Goal: Task Accomplishment & Management: Use online tool/utility

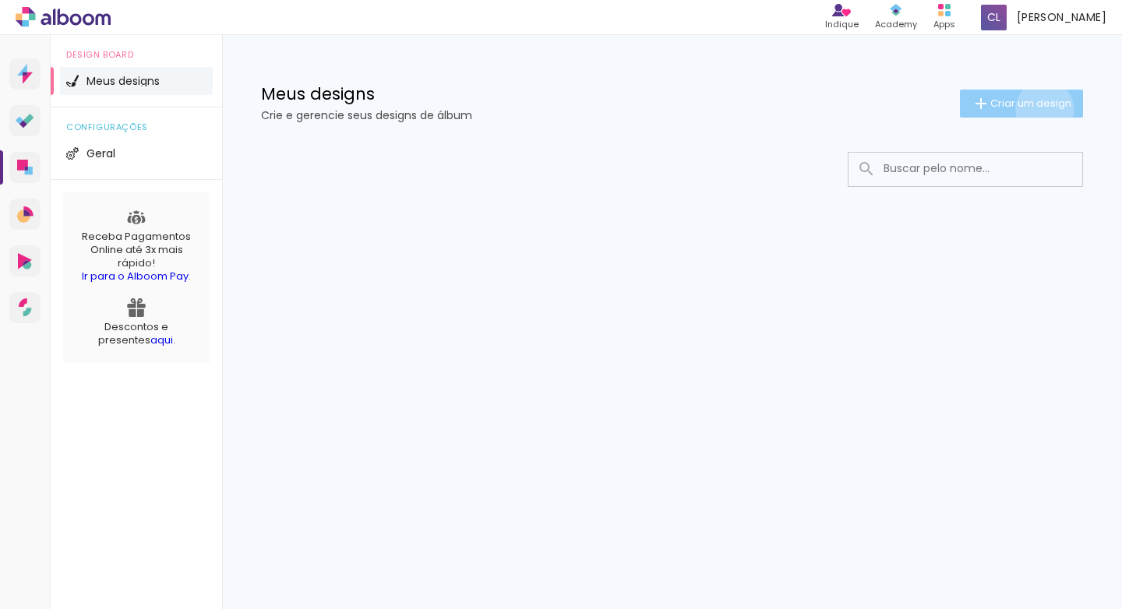
click at [1042, 108] on span "Criar um design" at bounding box center [1030, 103] width 81 height 10
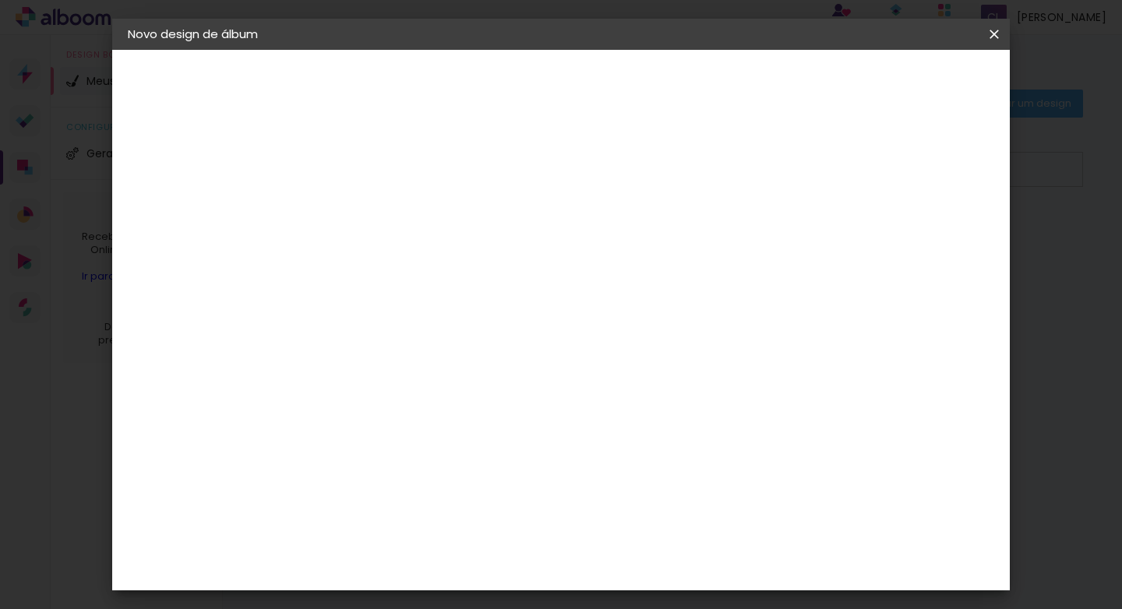
click at [383, 214] on input at bounding box center [383, 209] width 0 height 24
type input "[PERSON_NAME]"
type paper-input "[PERSON_NAME]"
click at [0, 0] on slot "Avançar" at bounding box center [0, 0] width 0 height 0
click at [419, 349] on div "3ZERO5" at bounding box center [395, 352] width 47 height 12
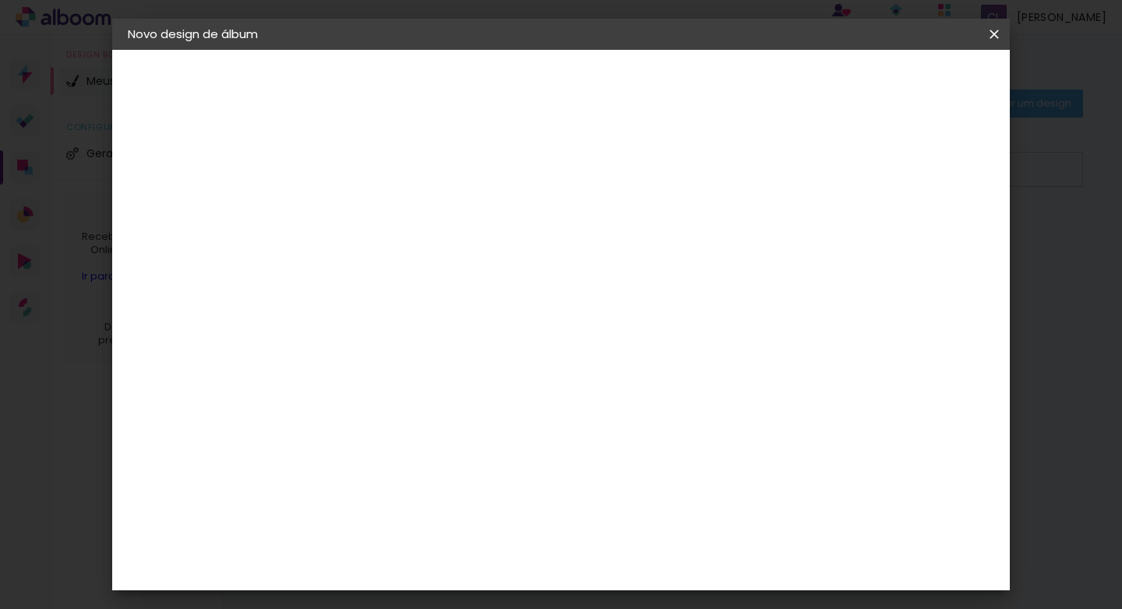
click at [0, 0] on slot "Avançar" at bounding box center [0, 0] width 0 height 0
click at [443, 261] on input "text" at bounding box center [413, 271] width 61 height 24
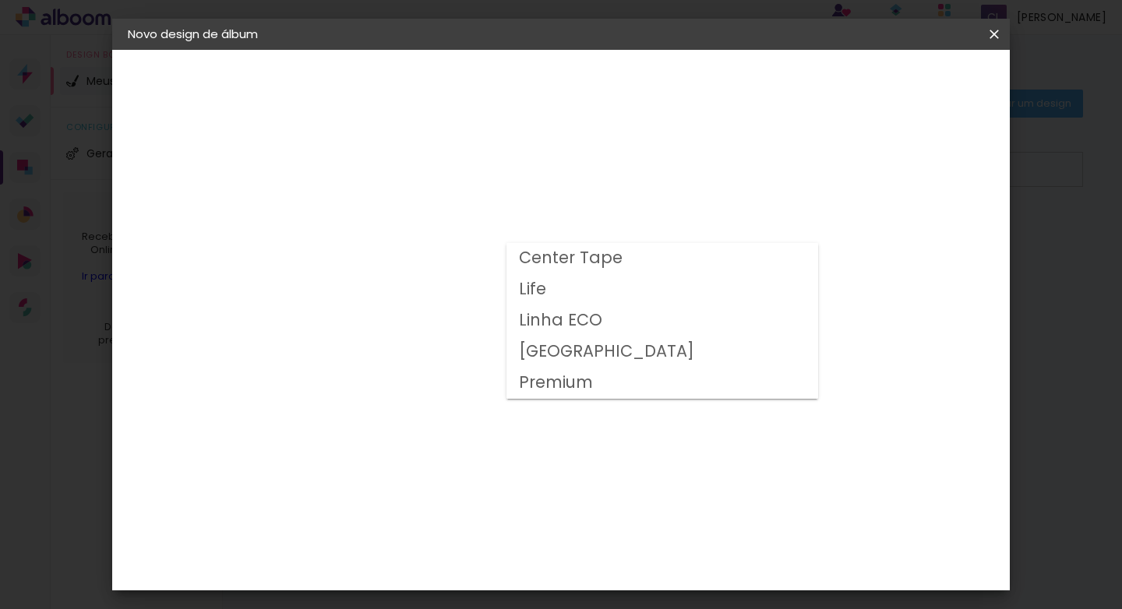
click at [610, 291] on paper-item "Life" at bounding box center [662, 289] width 312 height 31
type input "Life"
